Goal: Book appointment/travel/reservation

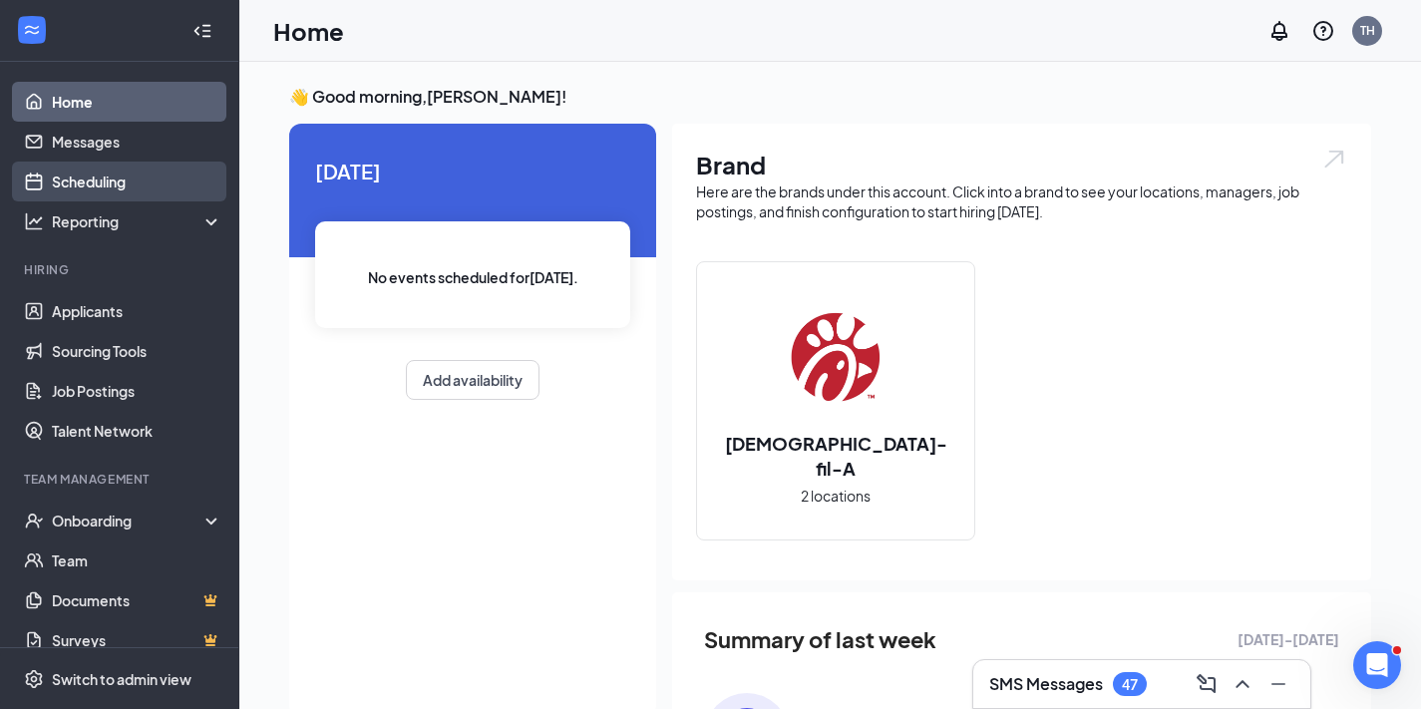
click at [91, 190] on link "Scheduling" at bounding box center [137, 182] width 171 height 40
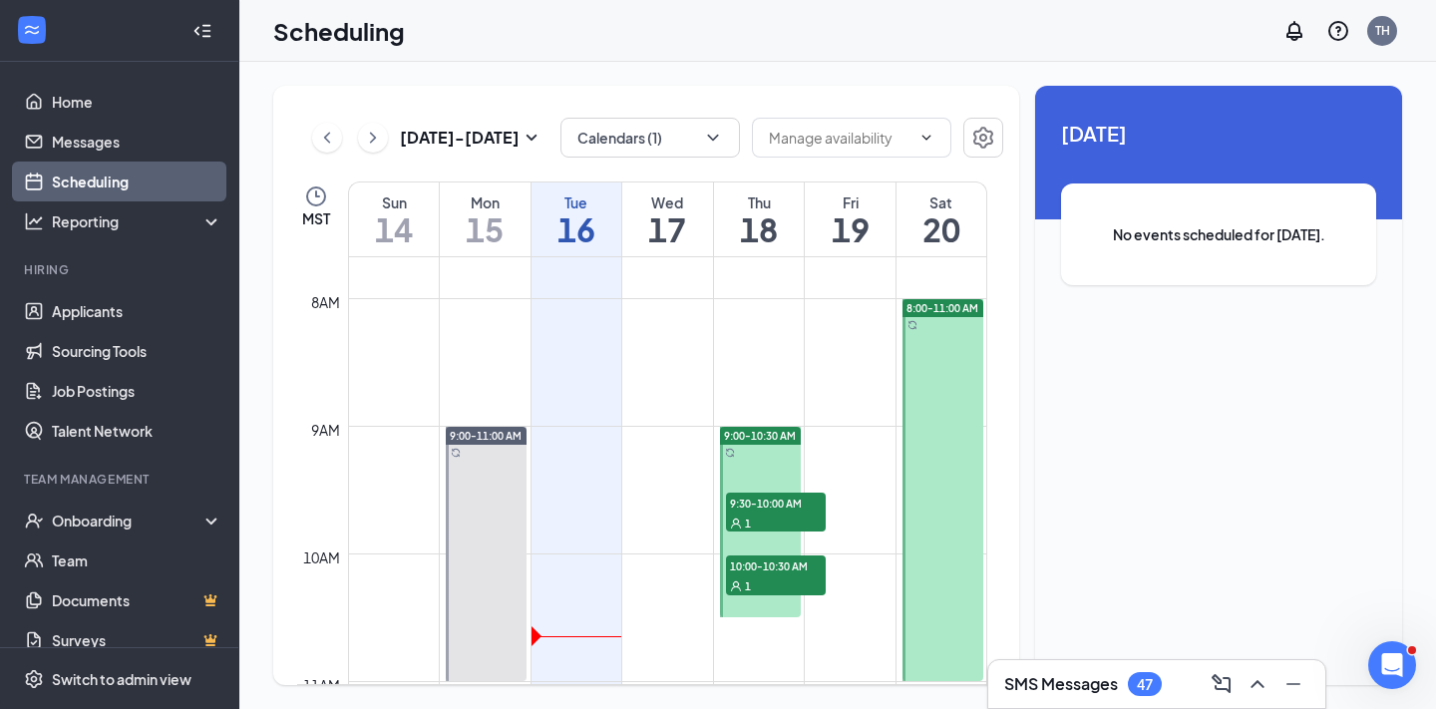
scroll to position [995, 0]
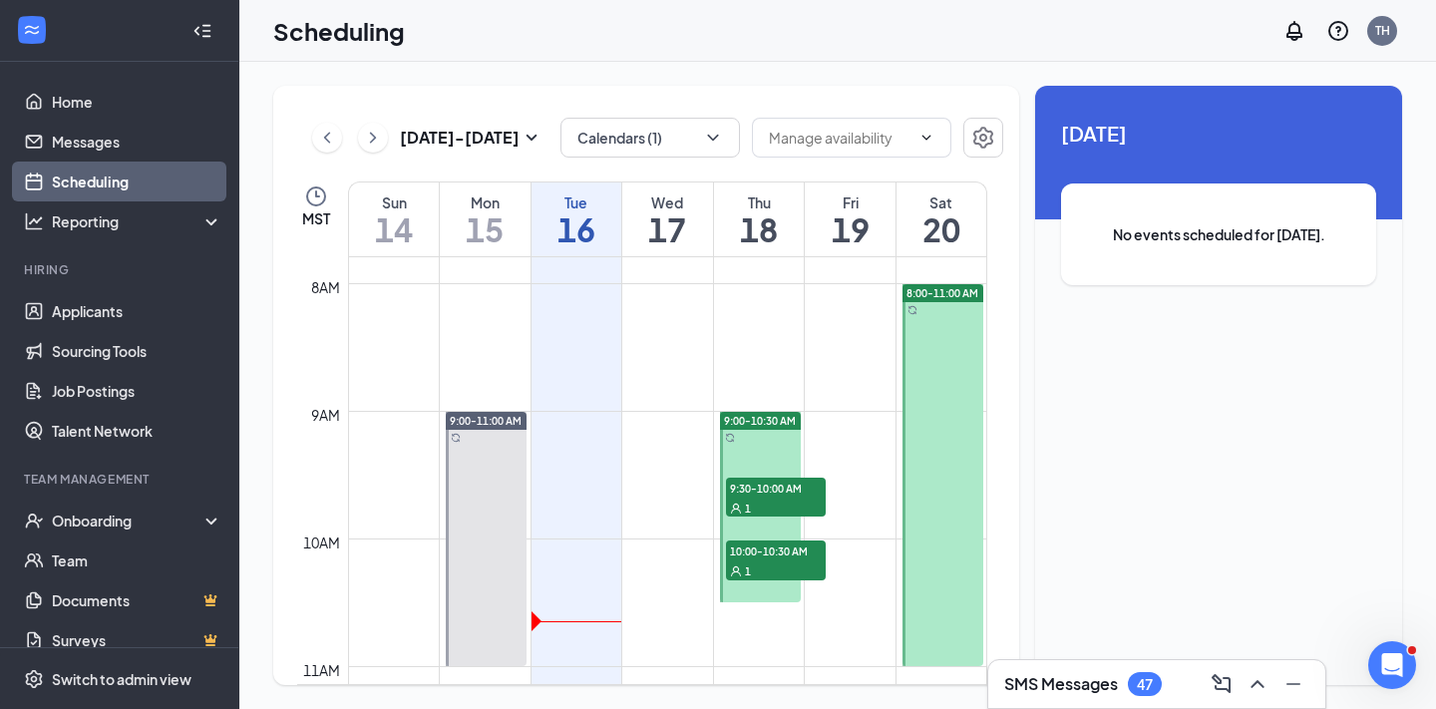
click at [778, 488] on span "9:30-10:00 AM" at bounding box center [776, 488] width 100 height 20
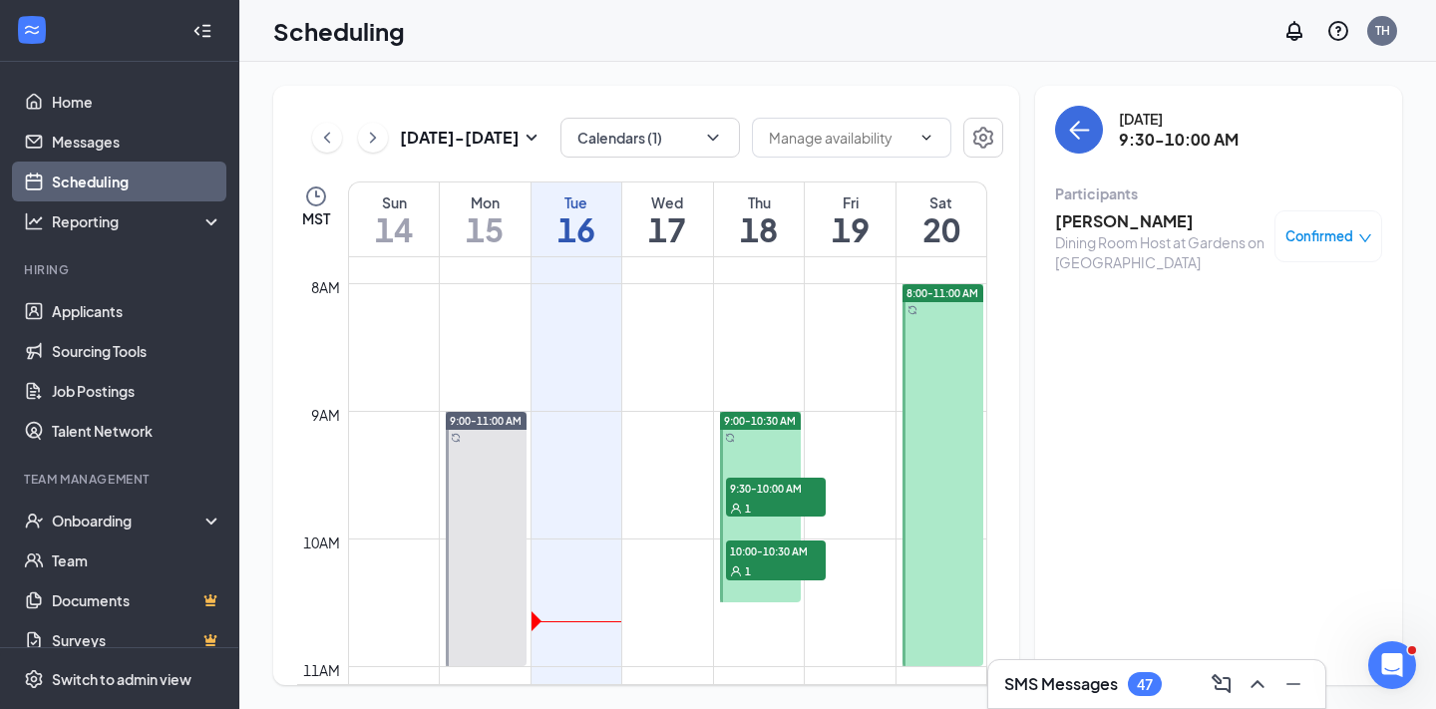
click at [767, 549] on span "10:00-10:30 AM" at bounding box center [776, 551] width 100 height 20
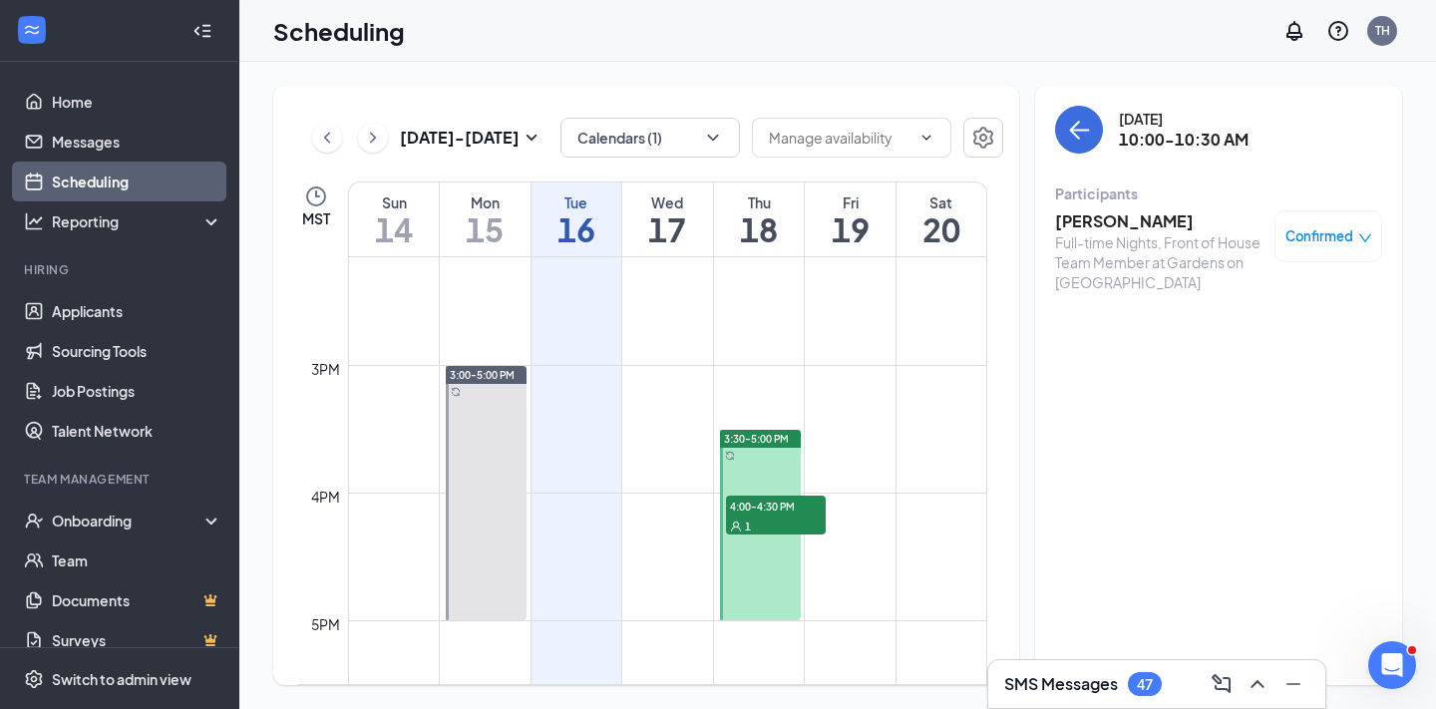
scroll to position [1809, 0]
click at [776, 515] on div "1" at bounding box center [776, 524] width 100 height 20
